Goal: Information Seeking & Learning: Check status

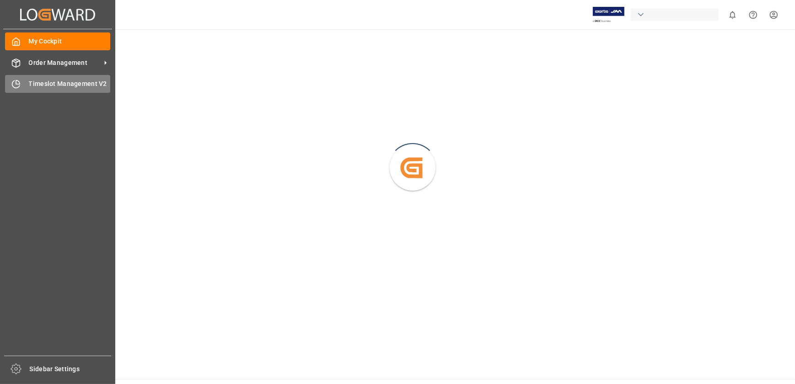
click at [29, 85] on span "Timeslot Management V2" at bounding box center [70, 84] width 82 height 10
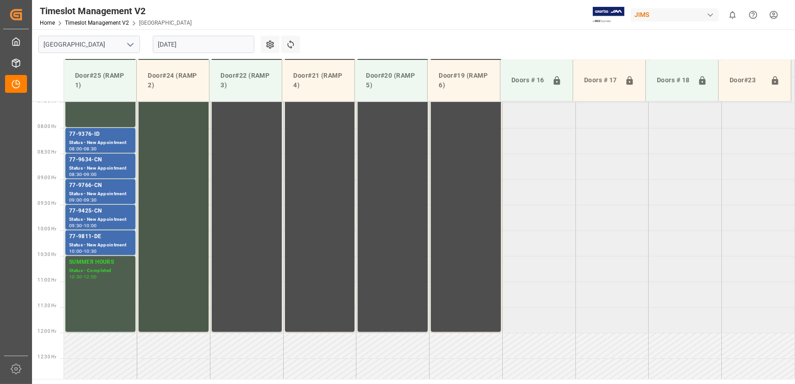
scroll to position [308, 0]
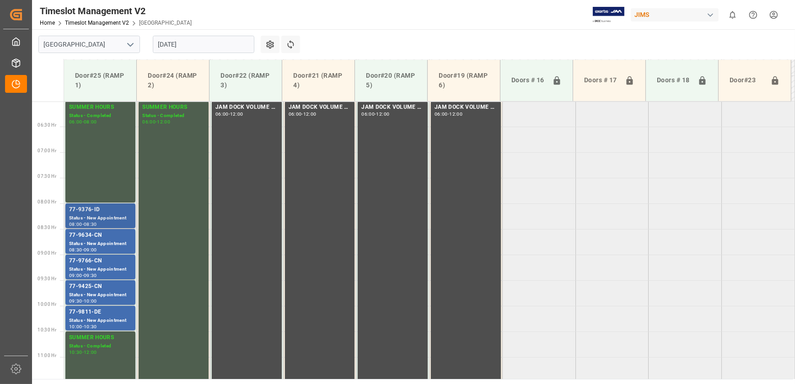
click at [96, 214] on div "Status - New Appointment" at bounding box center [100, 218] width 63 height 8
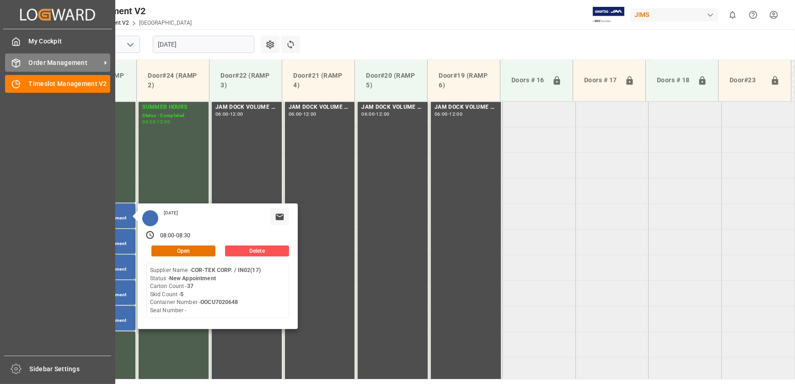
click at [30, 58] on div "Order Management Order Management" at bounding box center [57, 63] width 105 height 18
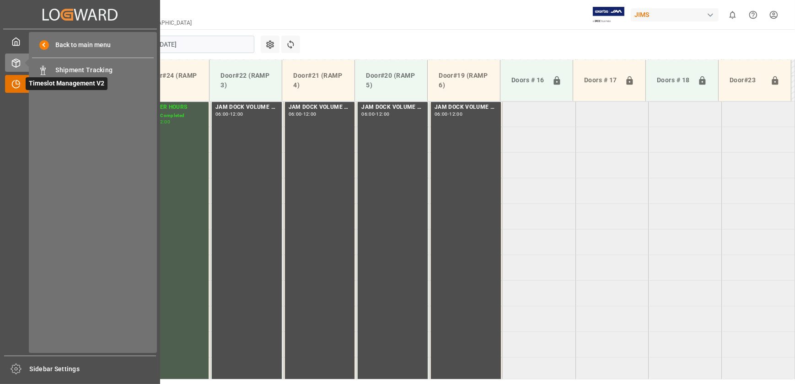
click at [26, 80] on span "Timeslot Management V2" at bounding box center [67, 83] width 82 height 13
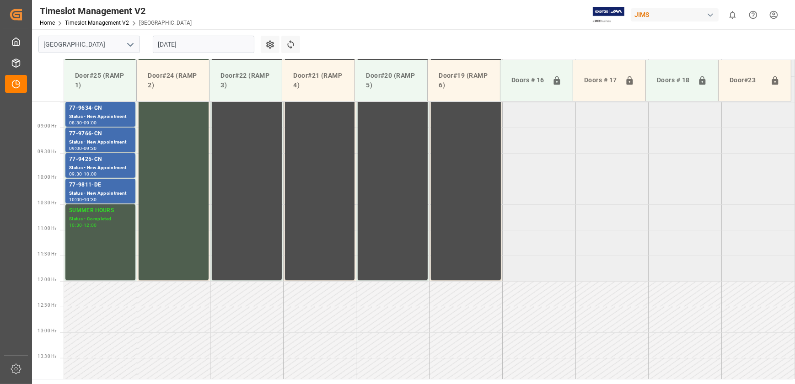
scroll to position [308, 0]
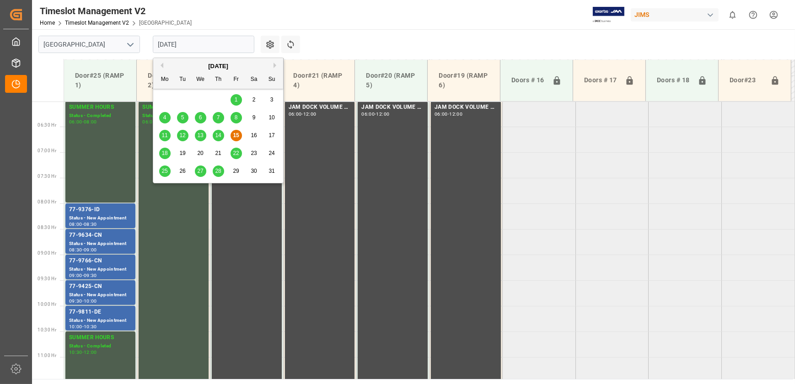
click at [204, 42] on input "[DATE]" at bounding box center [204, 44] width 102 height 17
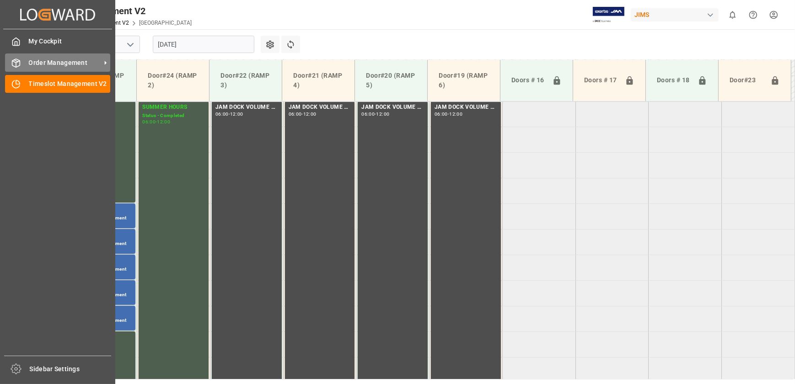
click at [16, 61] on icon at bounding box center [15, 63] width 9 height 9
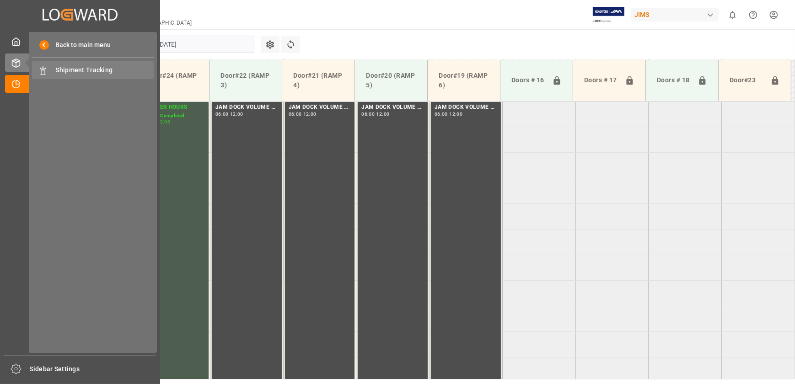
click at [61, 70] on span "Shipment Tracking" at bounding box center [105, 70] width 98 height 10
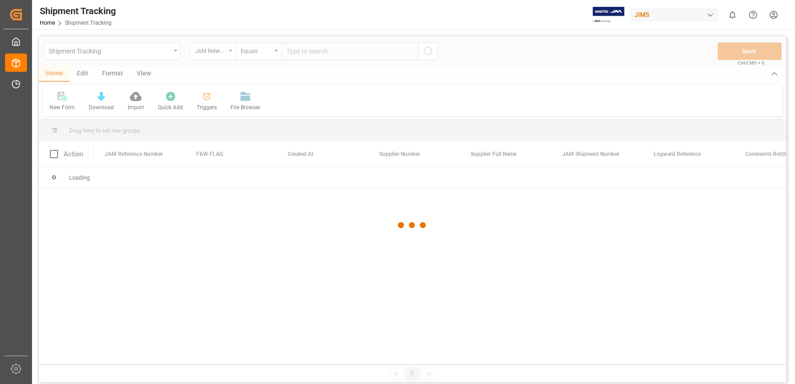
click at [354, 51] on div at bounding box center [412, 225] width 747 height 379
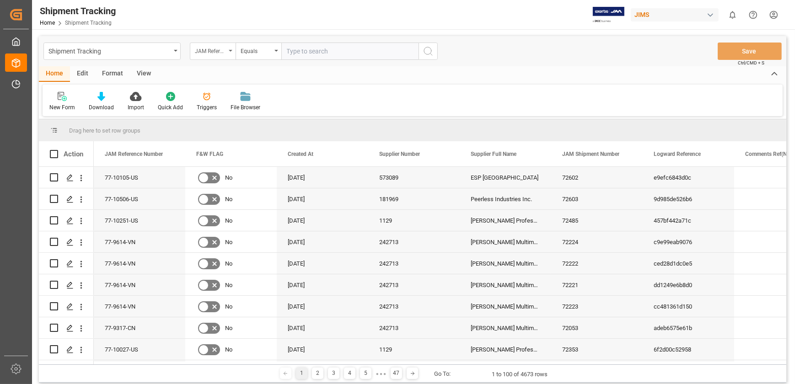
click at [227, 51] on div "JAM Reference Number" at bounding box center [213, 51] width 46 height 17
type input "shi"
drag, startPoint x: 257, startPoint y: 93, endPoint x: 286, endPoint y: 69, distance: 37.3
click at [258, 90] on div "JAM Shipment Number" at bounding box center [258, 93] width 136 height 19
click at [310, 54] on input "text" at bounding box center [349, 51] width 137 height 17
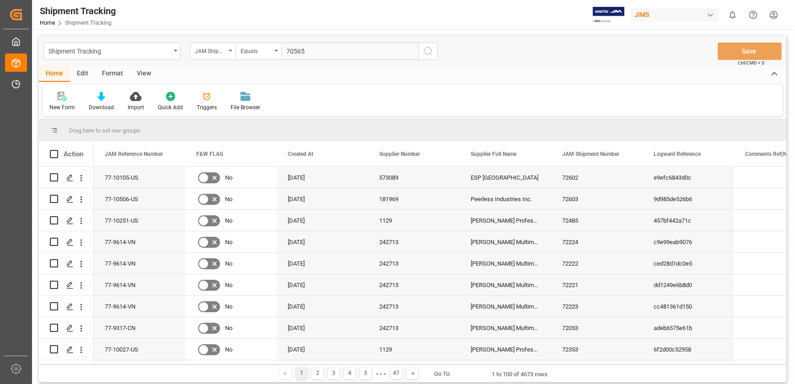
type input "70565"
click at [429, 50] on icon "search button" at bounding box center [428, 51] width 11 height 11
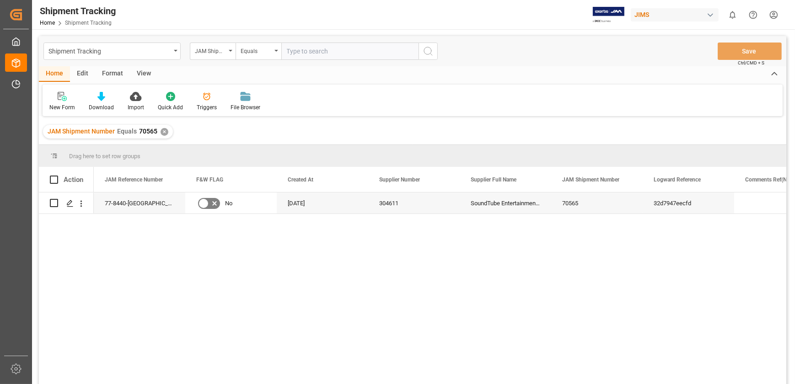
click at [141, 74] on div "View" at bounding box center [144, 74] width 28 height 16
click at [62, 100] on icon at bounding box center [58, 96] width 9 height 9
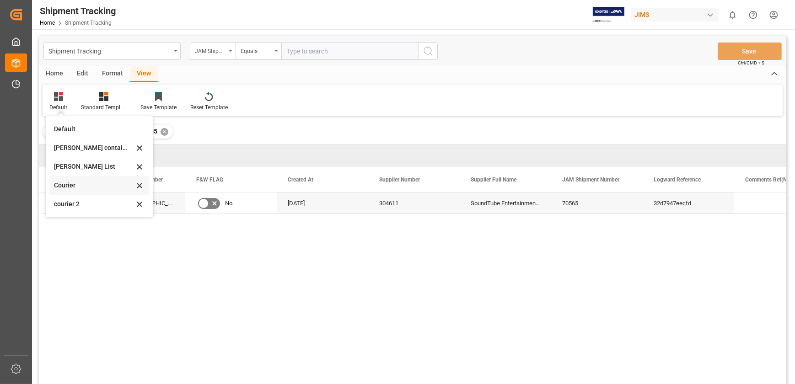
click at [77, 186] on div "Courier" at bounding box center [94, 186] width 80 height 10
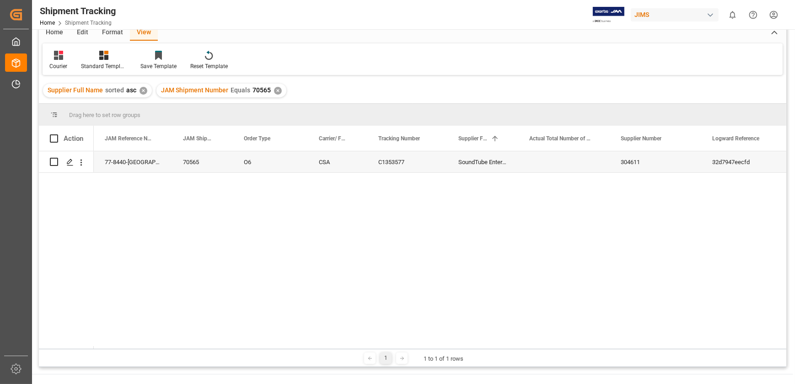
drag, startPoint x: 125, startPoint y: 347, endPoint x: 424, endPoint y: 333, distance: 299.0
click at [424, 333] on div "32d7947eecfd SoundTube Entertainment Inc. 304611 O6 CSA C1353577 77-8440-US 705…" at bounding box center [440, 250] width 692 height 198
drag, startPoint x: 137, startPoint y: 347, endPoint x: 120, endPoint y: 161, distance: 186.4
click at [120, 161] on div "304611 32d7947eecfd CSA C1353577 SoundTube Entertainment Inc. 70565 O6 77-8440-…" at bounding box center [412, 248] width 747 height 195
click at [120, 161] on div "77-8440-[GEOGRAPHIC_DATA]" at bounding box center [133, 161] width 78 height 21
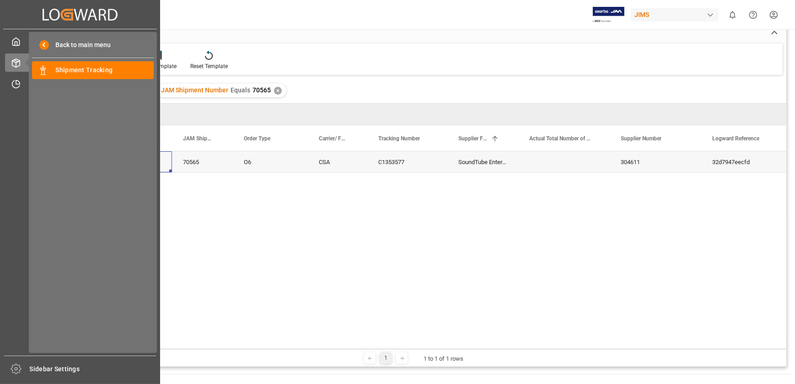
click at [42, 55] on div "Back to main menu Shipment Tracking Shipment Tracking" at bounding box center [93, 192] width 128 height 321
click at [54, 65] on div "Shipment Tracking Shipment Tracking" at bounding box center [93, 70] width 122 height 18
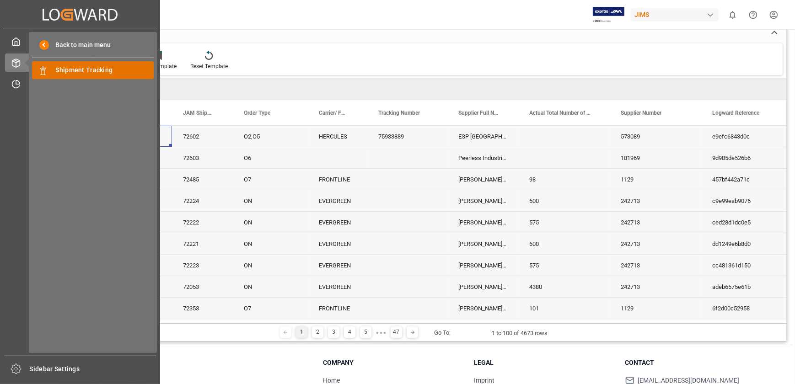
click at [92, 70] on span "Shipment Tracking" at bounding box center [105, 70] width 98 height 10
click at [53, 69] on div "Shipment Tracking Shipment Tracking" at bounding box center [93, 70] width 122 height 18
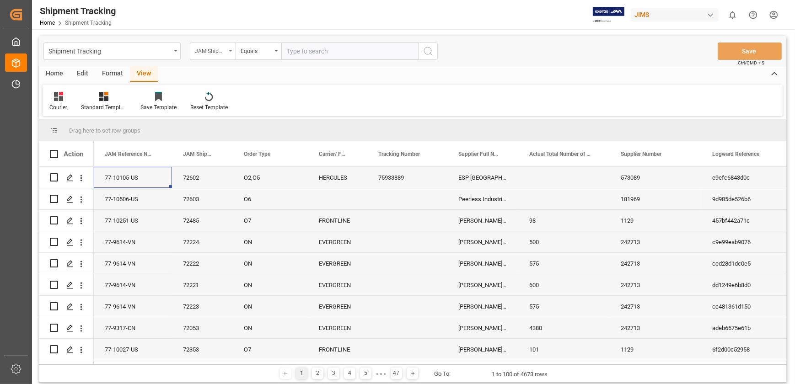
click at [230, 48] on div "JAM Shipment Number" at bounding box center [213, 51] width 46 height 17
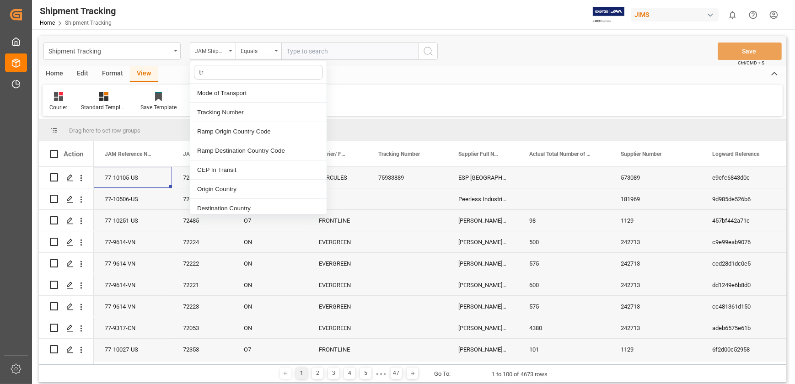
type input "tra"
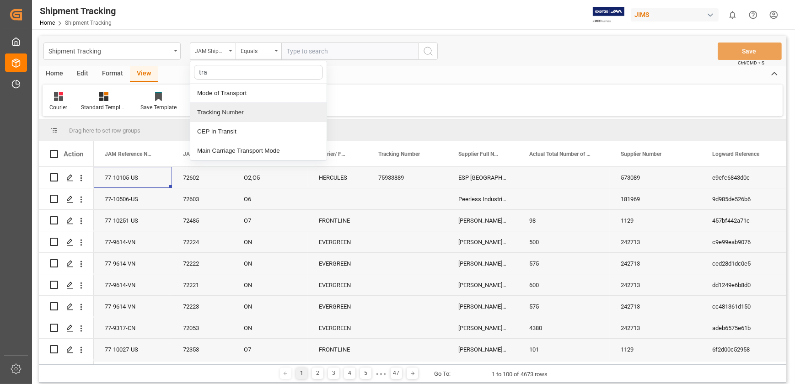
click at [243, 109] on div "Tracking Number" at bounding box center [258, 112] width 136 height 19
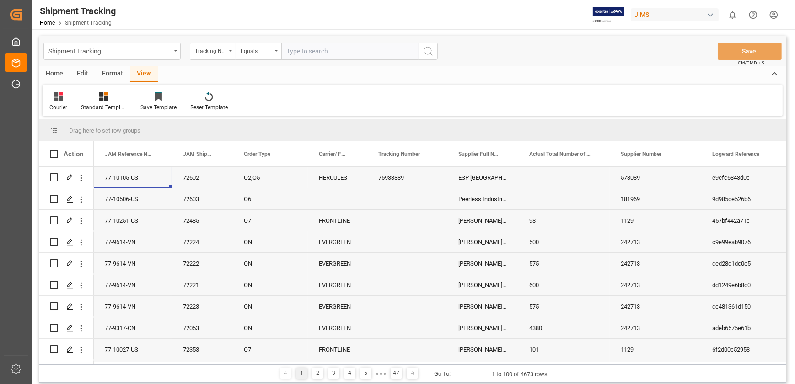
click at [333, 54] on input "text" at bounding box center [349, 51] width 137 height 17
type input "1z1804e16844270086"
click at [425, 50] on icon "search button" at bounding box center [428, 51] width 11 height 11
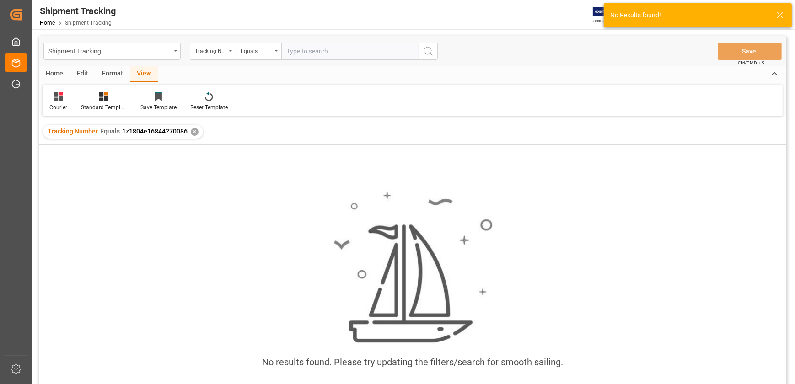
click at [165, 130] on span "1z1804e16844270086" at bounding box center [154, 131] width 65 height 7
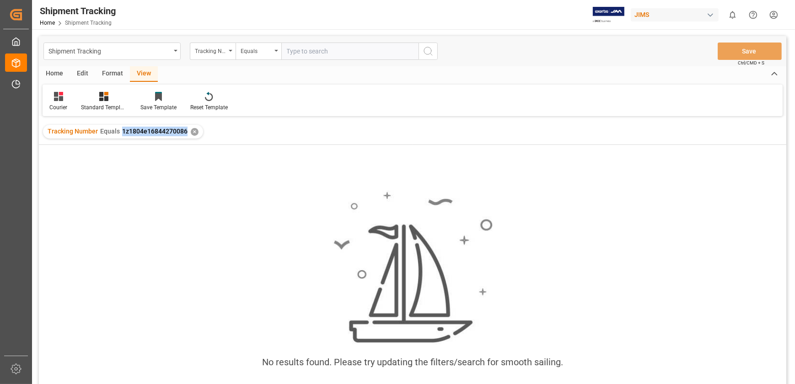
drag, startPoint x: 183, startPoint y: 130, endPoint x: 122, endPoint y: 134, distance: 61.4
click at [122, 134] on span "1z1804e16844270086" at bounding box center [154, 131] width 65 height 7
drag, startPoint x: 122, startPoint y: 134, endPoint x: 127, endPoint y: 132, distance: 5.1
copy span "1z1804e16844270086"
click at [316, 51] on input "text" at bounding box center [349, 51] width 137 height 17
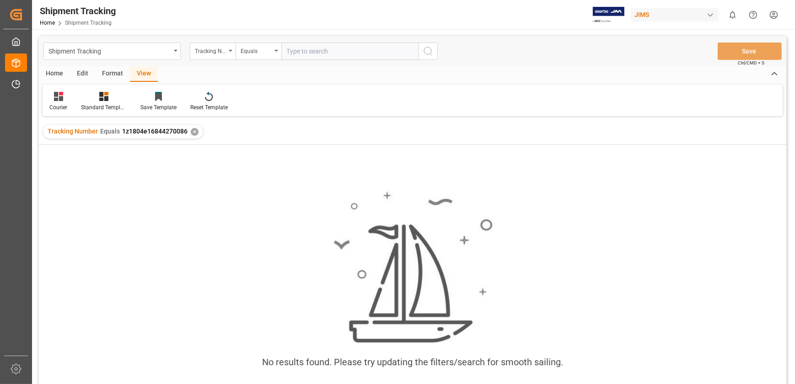
paste input "1z1804e16844270086"
type input "1z1804e16844270089"
click at [425, 48] on icon "search button" at bounding box center [428, 51] width 11 height 11
